Goal: Book appointment/travel/reservation

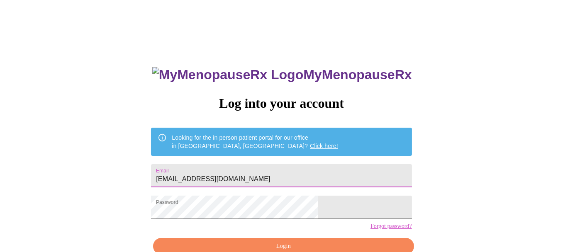
scroll to position [44, 0]
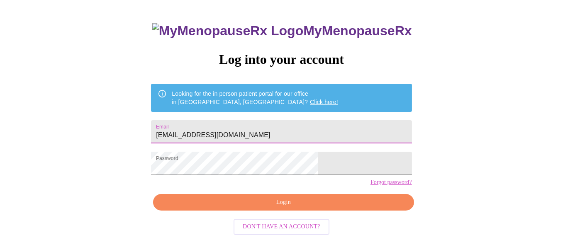
click at [299, 208] on span "Login" at bounding box center [283, 202] width 241 height 10
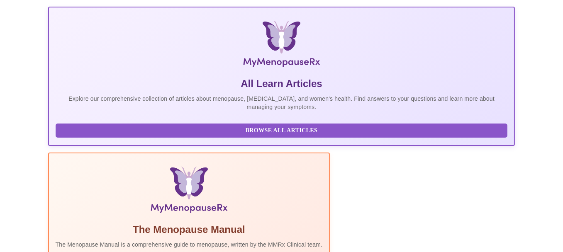
scroll to position [199, 0]
